Goal: Task Accomplishment & Management: Manage account settings

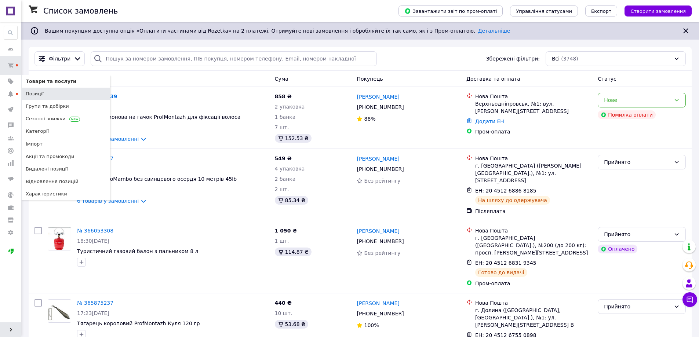
click at [28, 92] on span "Позиції" at bounding box center [35, 94] width 18 height 7
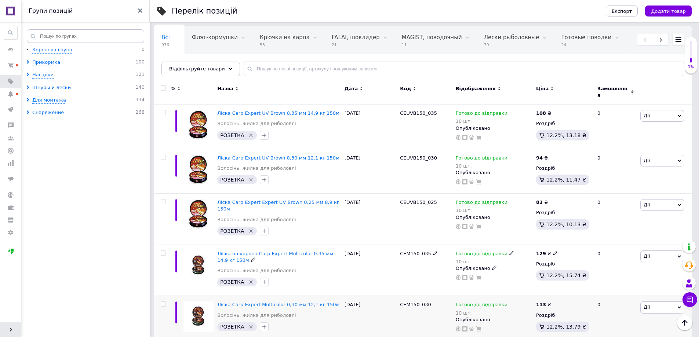
scroll to position [37, 0]
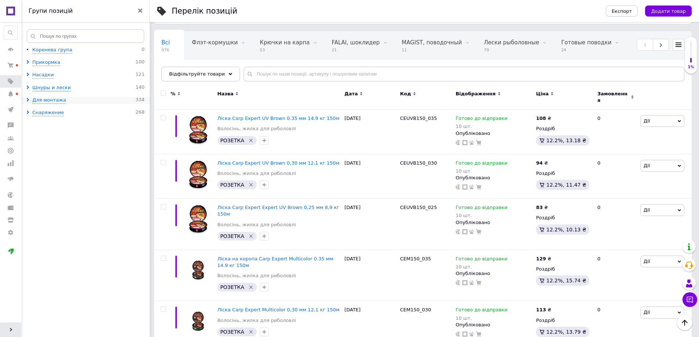
click at [27, 100] on icon at bounding box center [28, 100] width 4 height 4
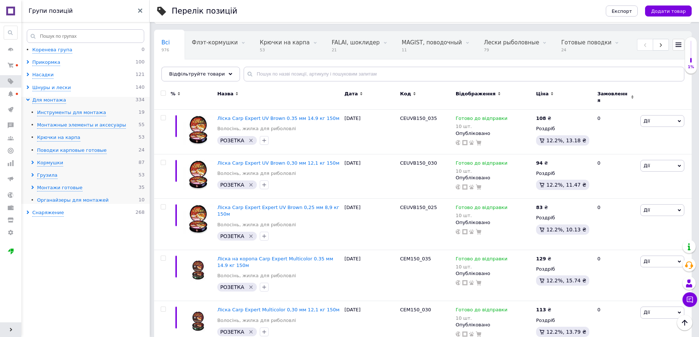
click at [45, 198] on div "Органайзеры для монтажей" at bounding box center [73, 200] width 72 height 7
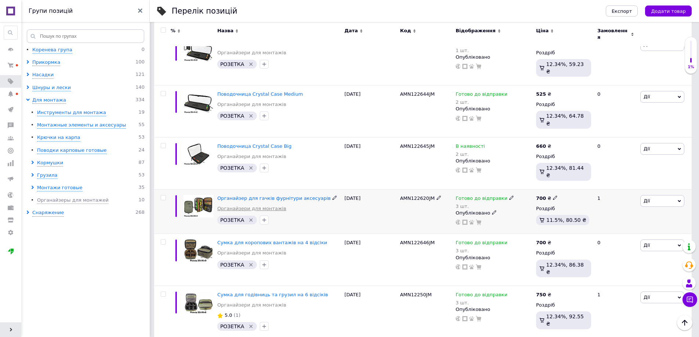
scroll to position [110, 0]
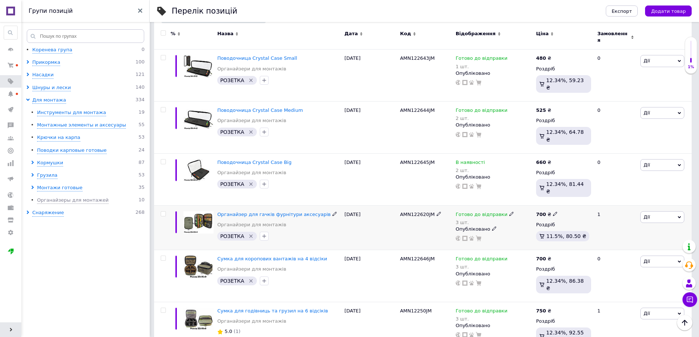
click at [664, 205] on div "[PERSON_NAME] Підняти на початок групи Копіювати Знижка Подарунок Супутні Прихо…" at bounding box center [664, 227] width 53 height 45
click at [662, 211] on span "Дії" at bounding box center [662, 217] width 44 height 12
click at [623, 247] on li "Копіювати" at bounding box center [635, 252] width 97 height 10
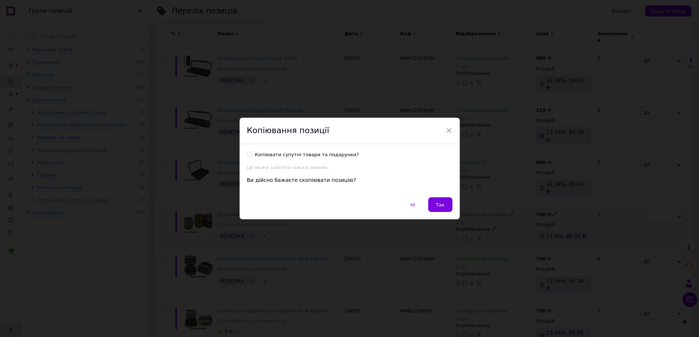
scroll to position [91, 0]
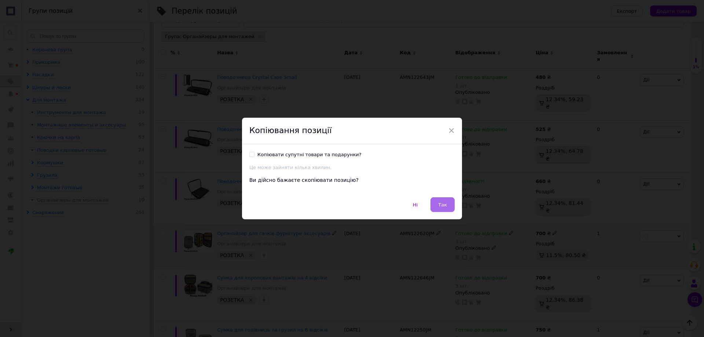
click at [447, 203] on button "Так" at bounding box center [443, 204] width 24 height 15
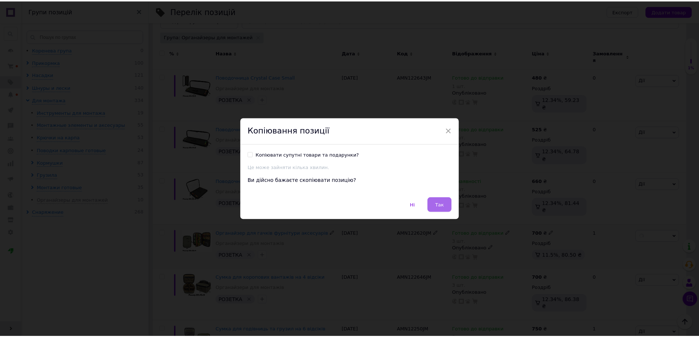
scroll to position [0, 316]
